Goal: Task Accomplishment & Management: Use online tool/utility

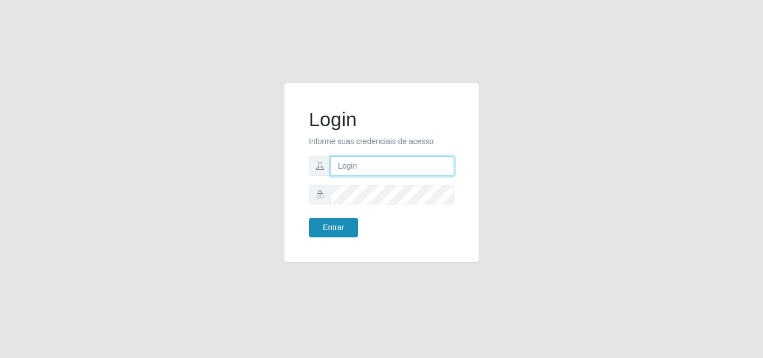
type input "analucia@cestao"
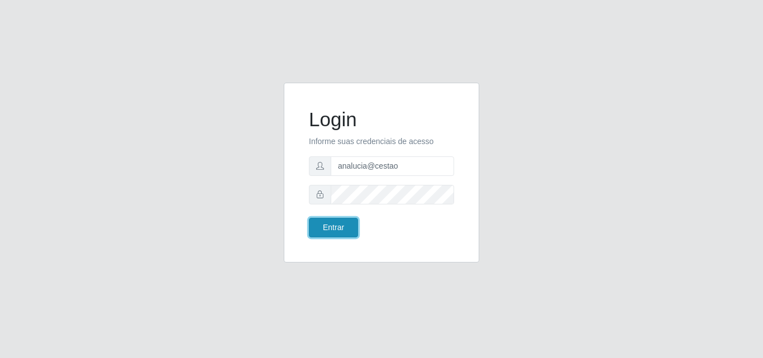
click at [340, 232] on button "Entrar" at bounding box center [333, 228] width 49 height 20
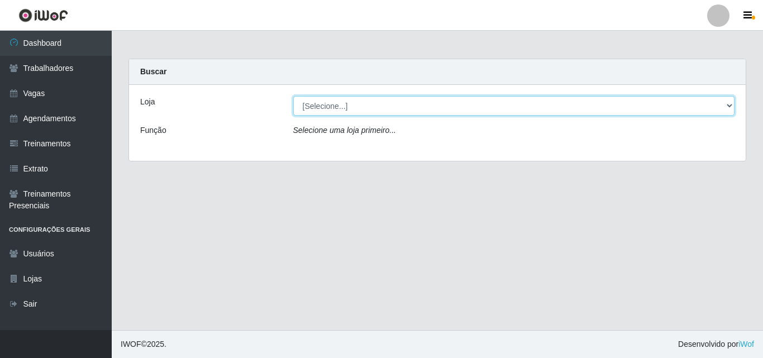
click at [731, 105] on select "[Selecione...] O Cestão - Geisel" at bounding box center [514, 106] width 442 height 20
select select "224"
click at [293, 96] on select "[Selecione...] O Cestão - Geisel" at bounding box center [514, 106] width 442 height 20
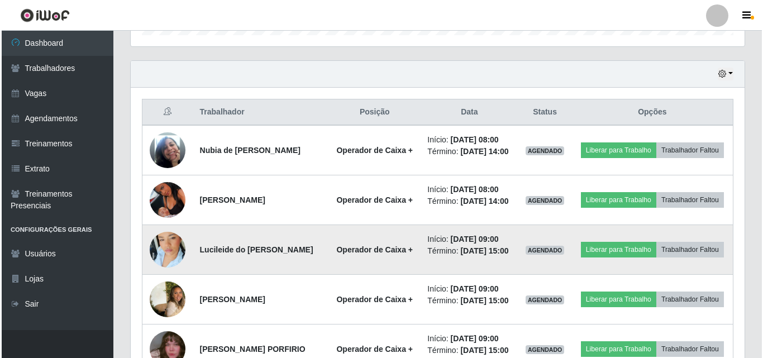
scroll to position [335, 0]
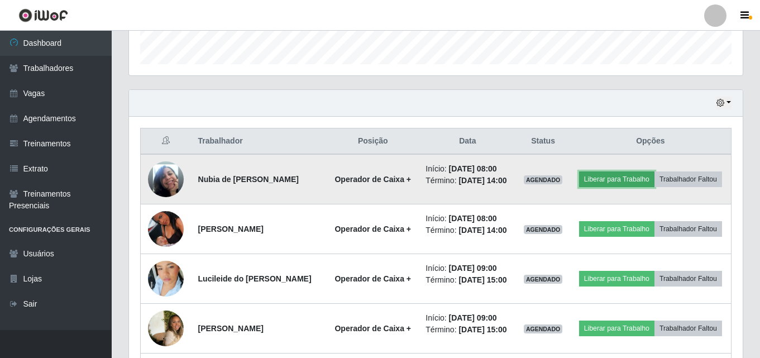
click at [654, 176] on button "Liberar para Trabalho" at bounding box center [616, 179] width 75 height 16
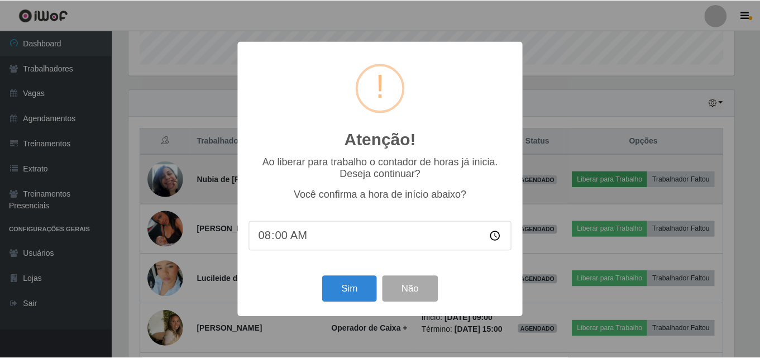
scroll to position [232, 608]
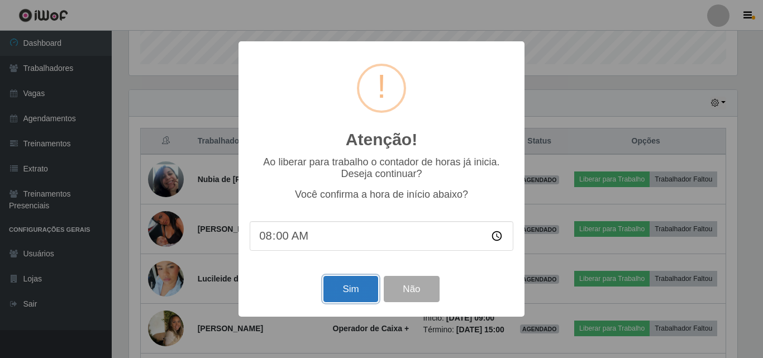
click at [341, 289] on button "Sim" at bounding box center [350, 289] width 54 height 26
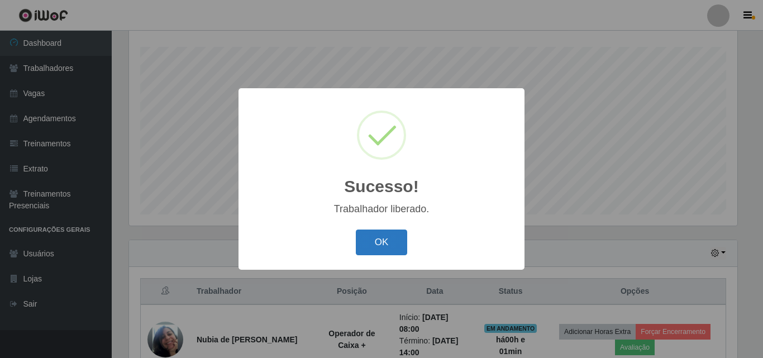
click at [372, 240] on button "OK" at bounding box center [382, 242] width 52 height 26
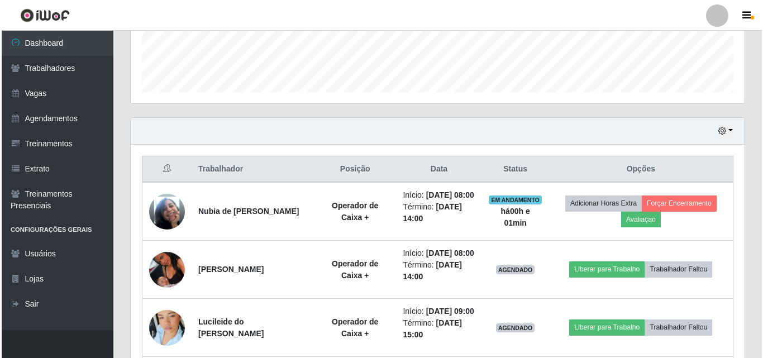
scroll to position [352, 0]
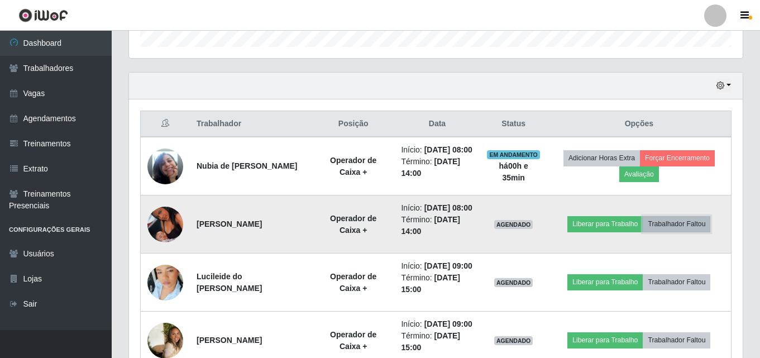
click at [683, 232] on button "Trabalhador Faltou" at bounding box center [677, 224] width 68 height 16
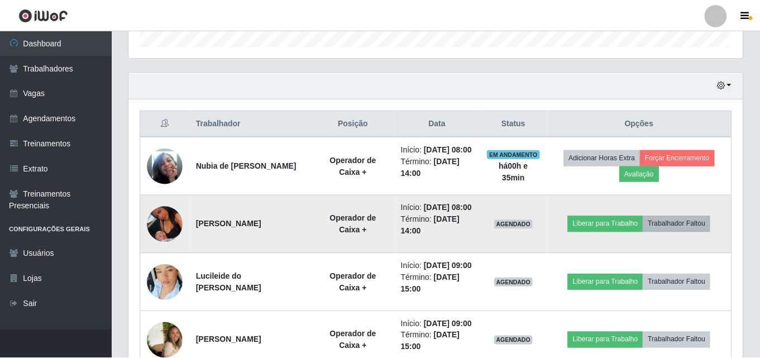
scroll to position [232, 608]
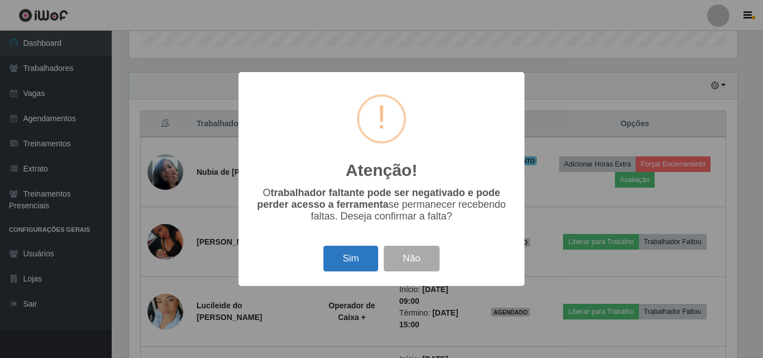
click at [344, 260] on button "Sim" at bounding box center [350, 259] width 54 height 26
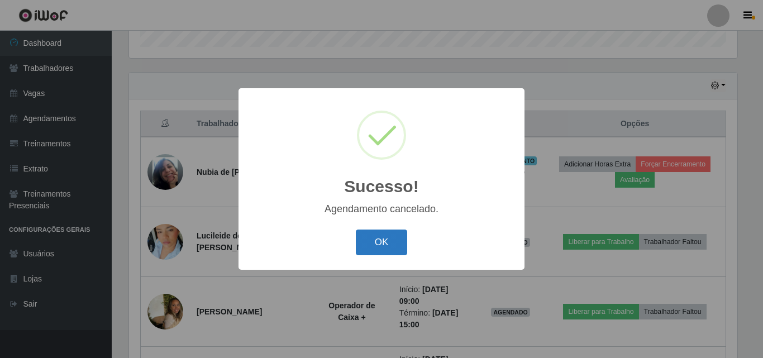
click at [386, 235] on button "OK" at bounding box center [382, 242] width 52 height 26
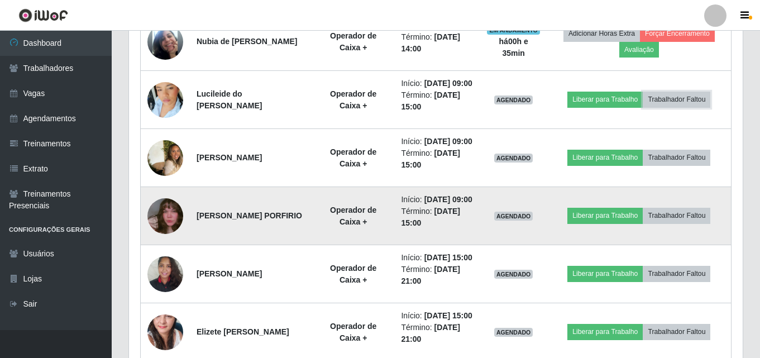
scroll to position [464, 0]
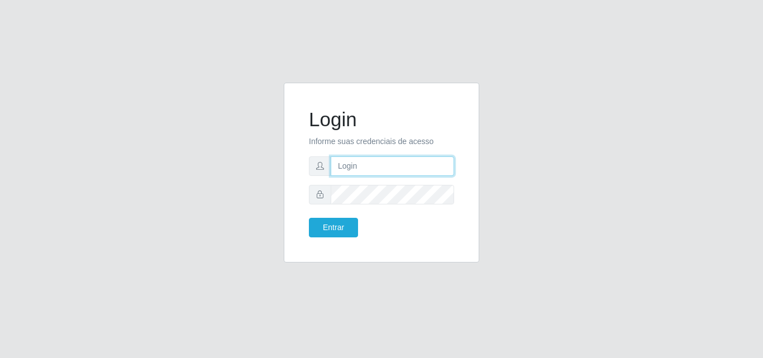
type input "analucia@cestao"
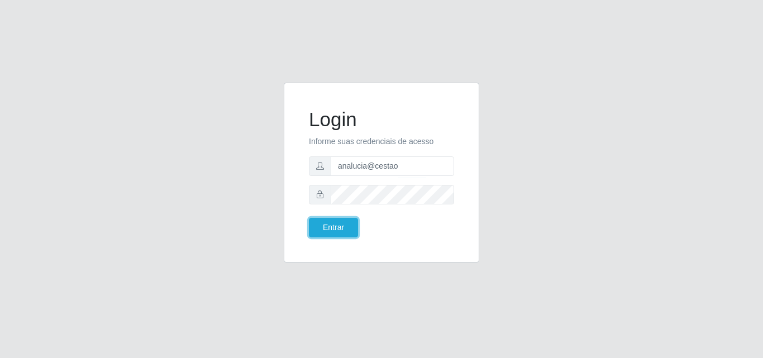
click at [330, 224] on button "Entrar" at bounding box center [333, 228] width 49 height 20
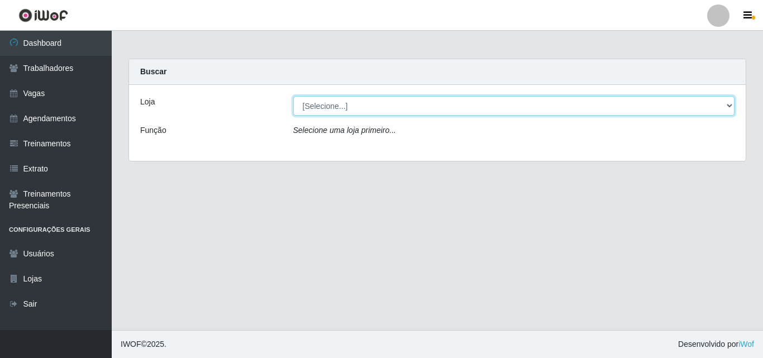
click at [727, 102] on select "[Selecione...] O Cestão - Geisel" at bounding box center [514, 106] width 442 height 20
select select "224"
click at [293, 96] on select "[Selecione...] O Cestão - Geisel" at bounding box center [514, 106] width 442 height 20
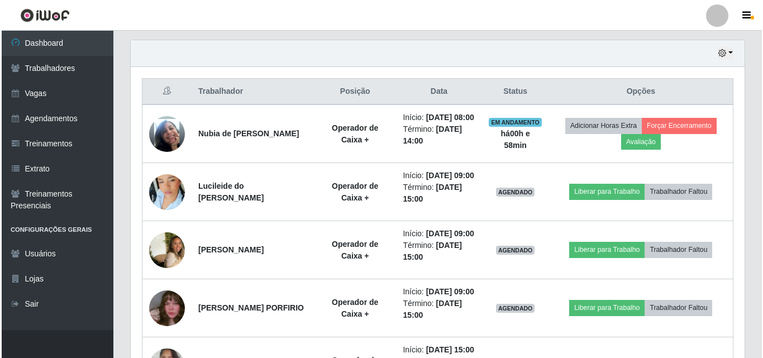
scroll to position [391, 0]
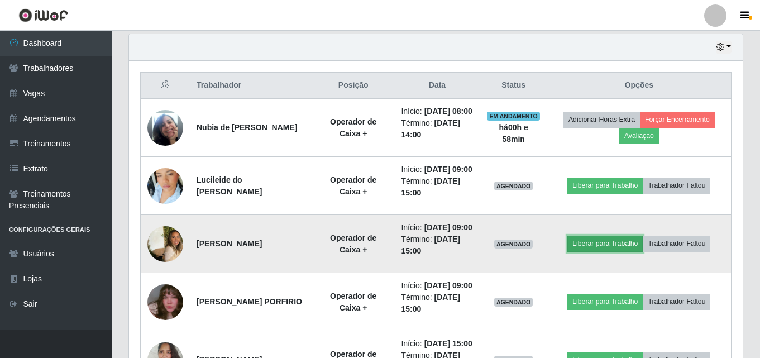
click at [595, 251] on button "Liberar para Trabalho" at bounding box center [604, 244] width 75 height 16
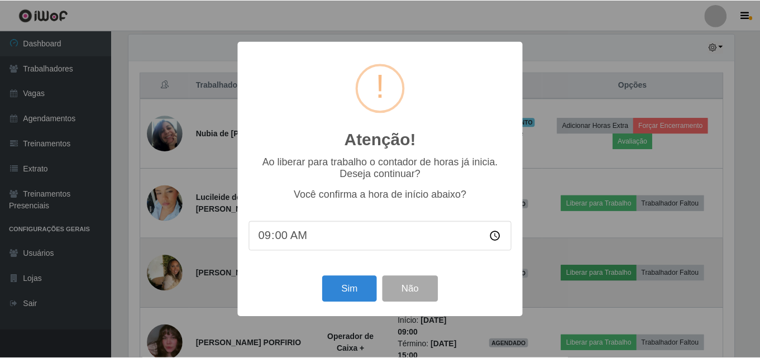
scroll to position [232, 608]
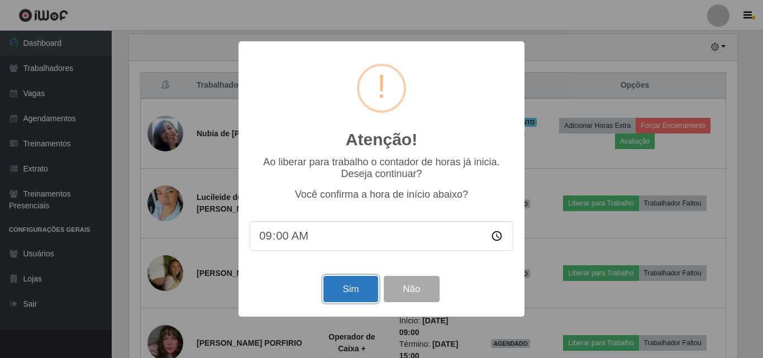
click at [347, 290] on button "Sim" at bounding box center [350, 289] width 54 height 26
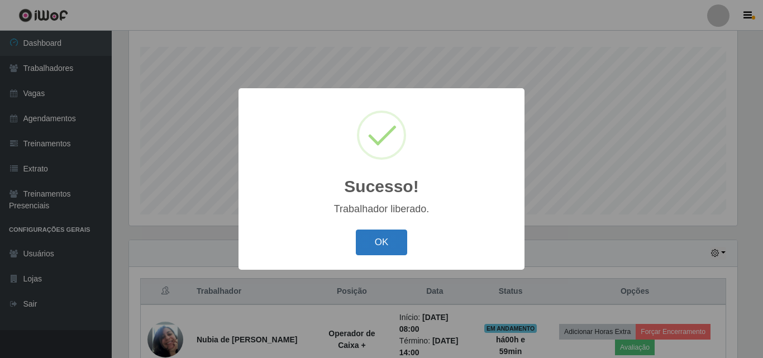
click at [386, 238] on button "OK" at bounding box center [382, 242] width 52 height 26
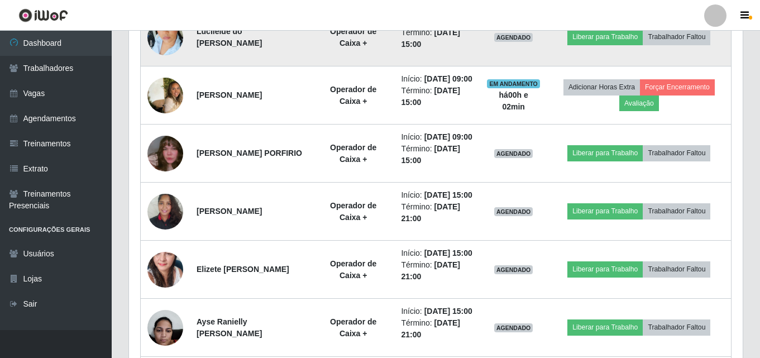
scroll to position [520, 0]
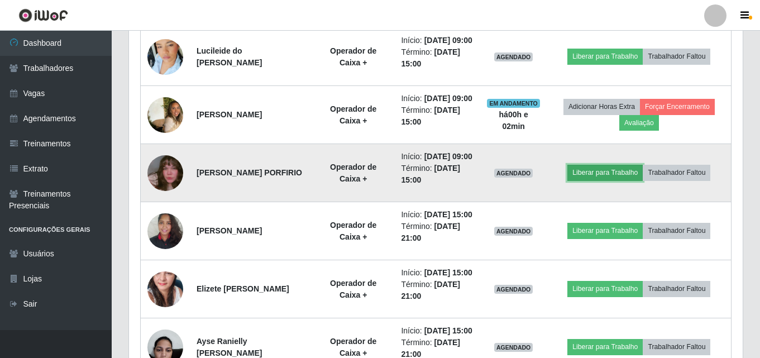
click at [597, 180] on button "Liberar para Trabalho" at bounding box center [604, 173] width 75 height 16
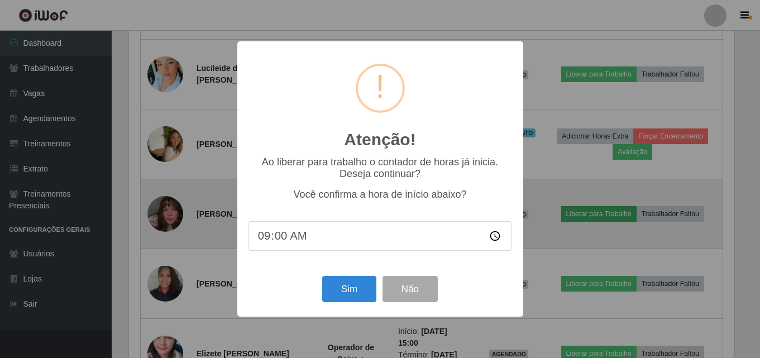
scroll to position [232, 608]
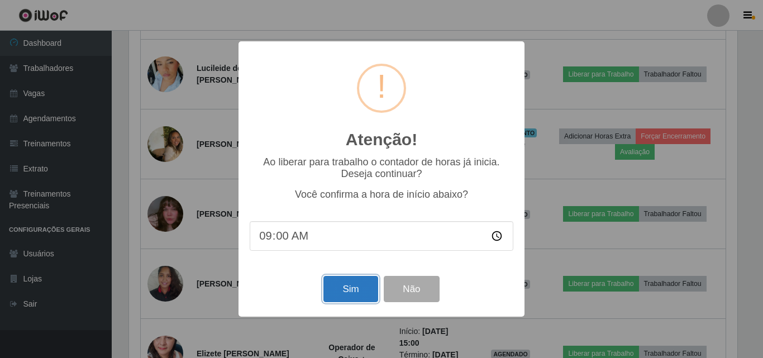
click at [363, 300] on button "Sim" at bounding box center [350, 289] width 54 height 26
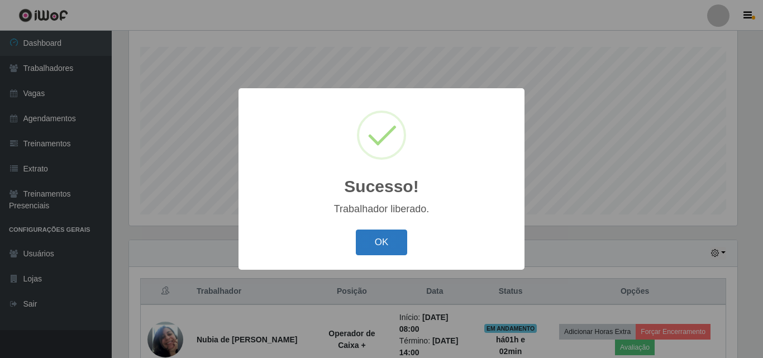
click at [384, 252] on button "OK" at bounding box center [382, 242] width 52 height 26
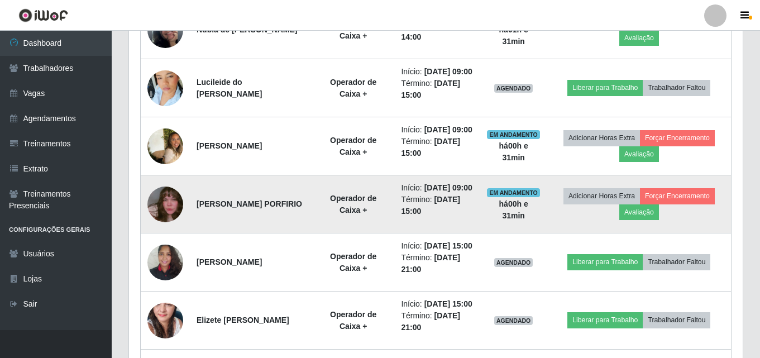
scroll to position [464, 0]
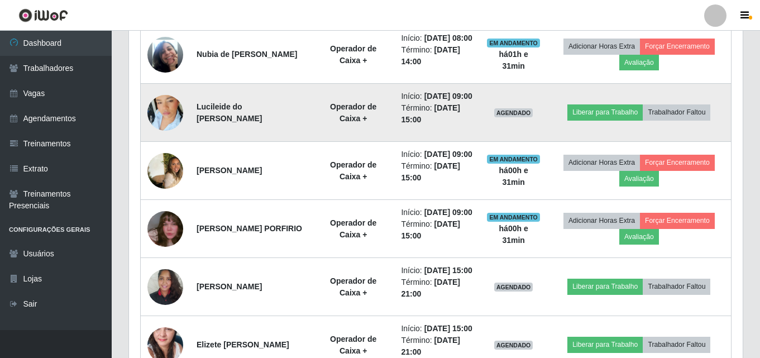
click at [170, 127] on img at bounding box center [165, 113] width 36 height 64
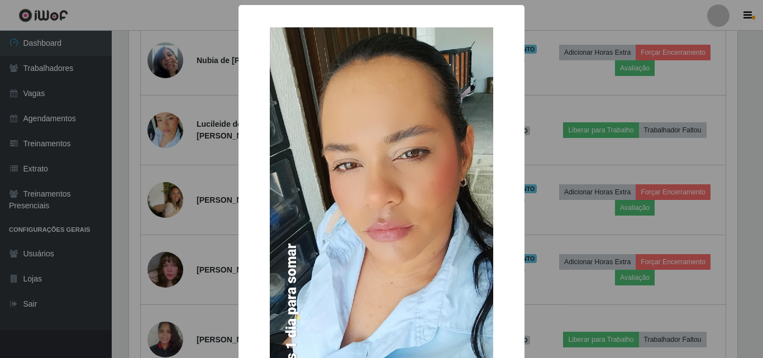
click at [306, 161] on img at bounding box center [381, 225] width 223 height 397
click at [157, 122] on div "× OK Cancel" at bounding box center [381, 179] width 763 height 358
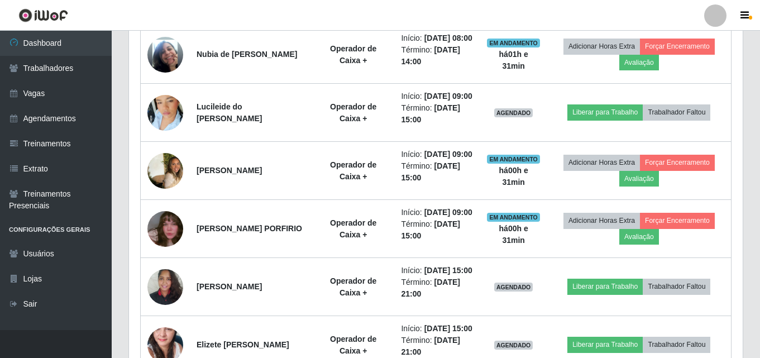
scroll to position [232, 614]
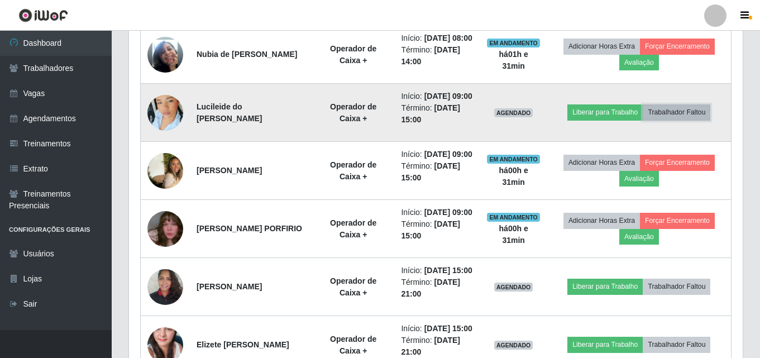
click at [666, 120] on button "Trabalhador Faltou" at bounding box center [677, 112] width 68 height 16
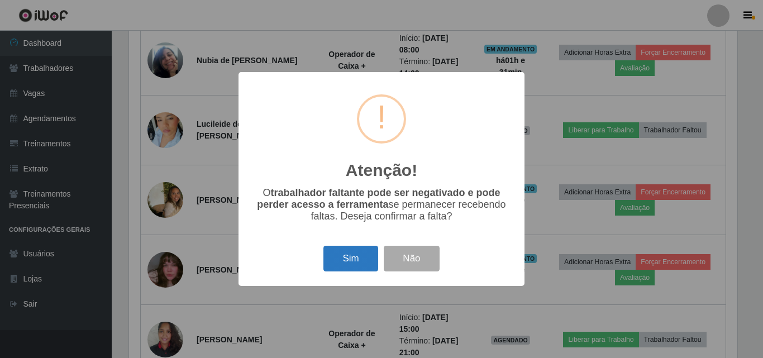
click at [361, 258] on button "Sim" at bounding box center [350, 259] width 54 height 26
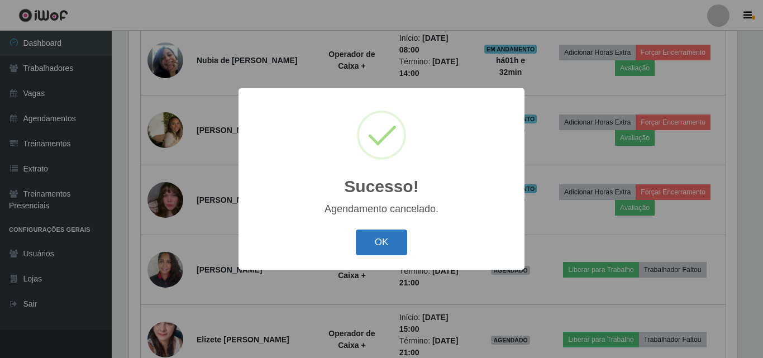
click at [375, 238] on button "OK" at bounding box center [382, 242] width 52 height 26
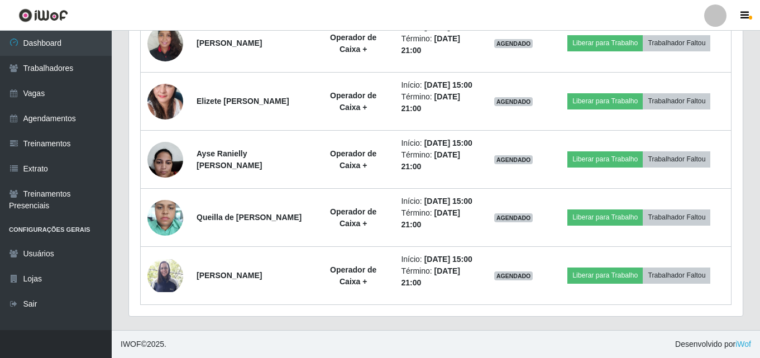
scroll to position [743, 0]
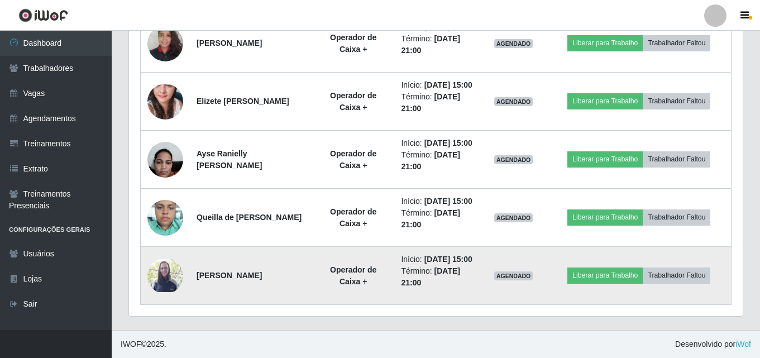
click at [162, 270] on img at bounding box center [165, 275] width 36 height 33
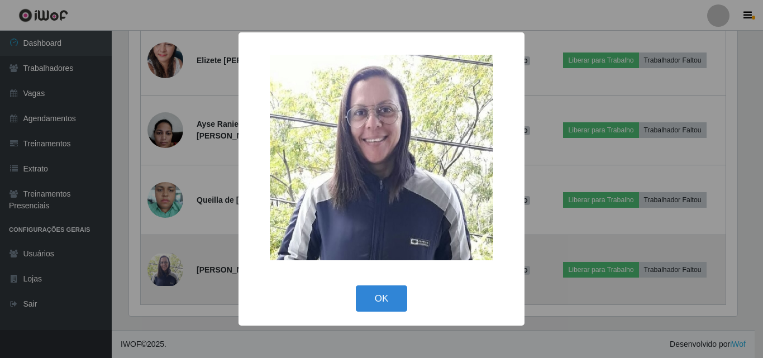
click at [162, 270] on div "× OK Cancel" at bounding box center [381, 179] width 763 height 358
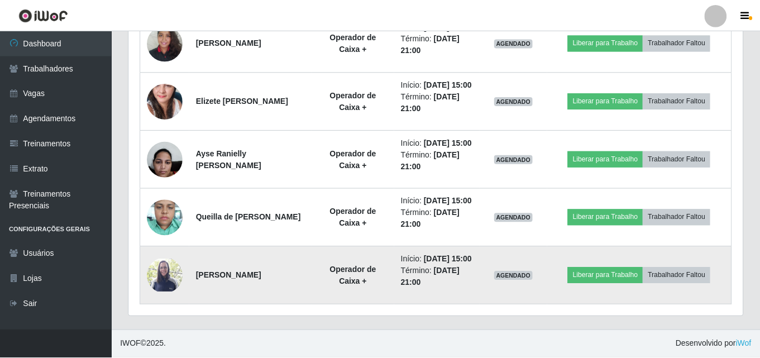
scroll to position [232, 614]
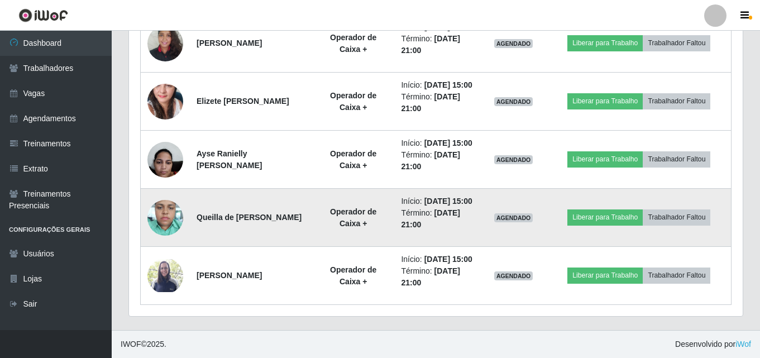
click at [175, 194] on img at bounding box center [165, 217] width 36 height 47
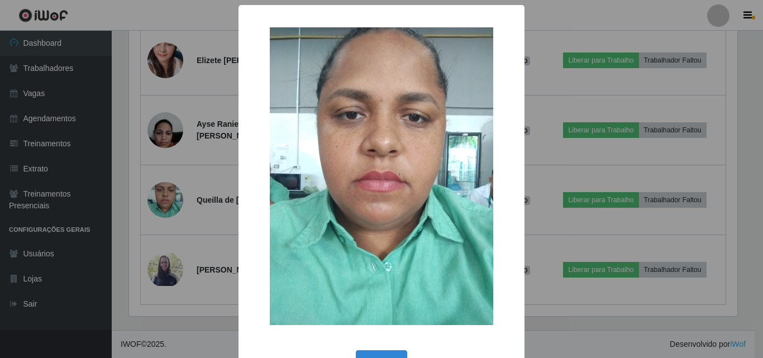
click at [174, 195] on div "× OK Cancel" at bounding box center [381, 179] width 763 height 358
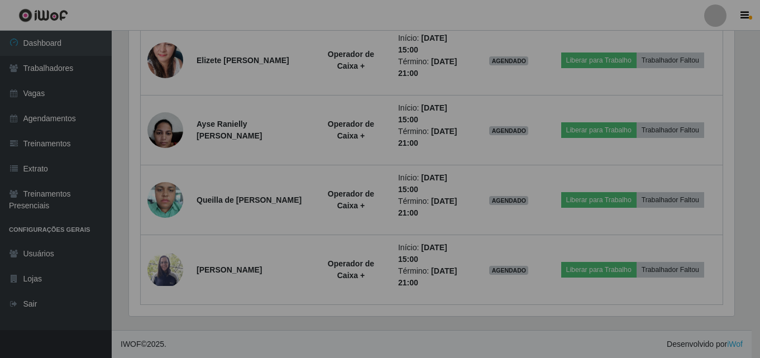
scroll to position [232, 614]
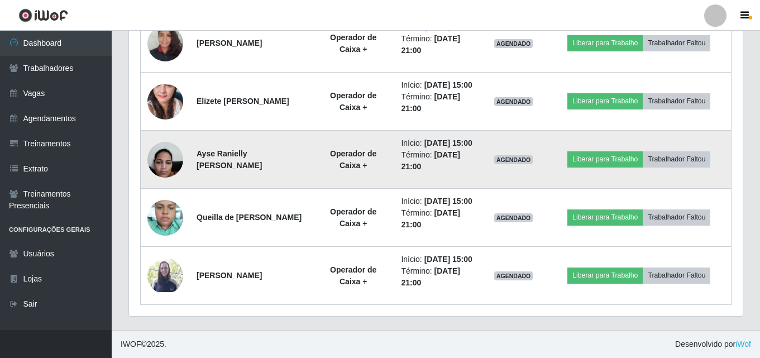
click at [151, 136] on img at bounding box center [165, 159] width 36 height 47
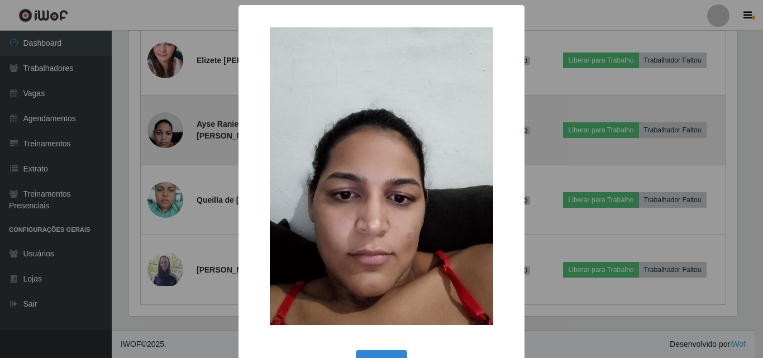
click at [151, 130] on div "× OK Cancel" at bounding box center [381, 179] width 763 height 358
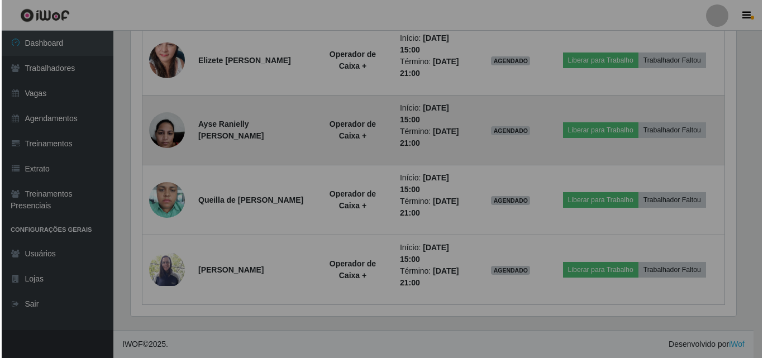
scroll to position [232, 614]
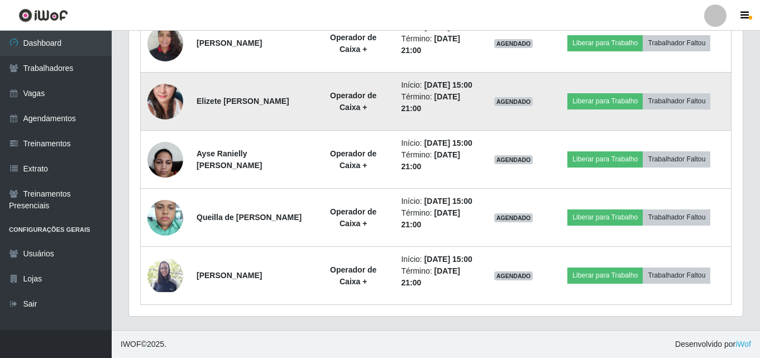
click at [167, 68] on img at bounding box center [165, 101] width 36 height 75
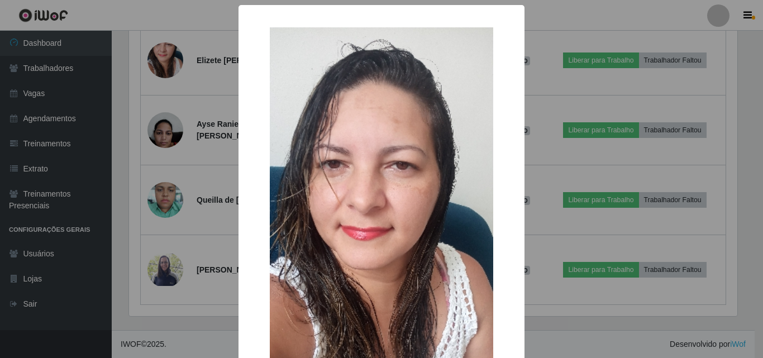
click at [167, 67] on div "× OK Cancel" at bounding box center [381, 179] width 763 height 358
